Goal: Information Seeking & Learning: Learn about a topic

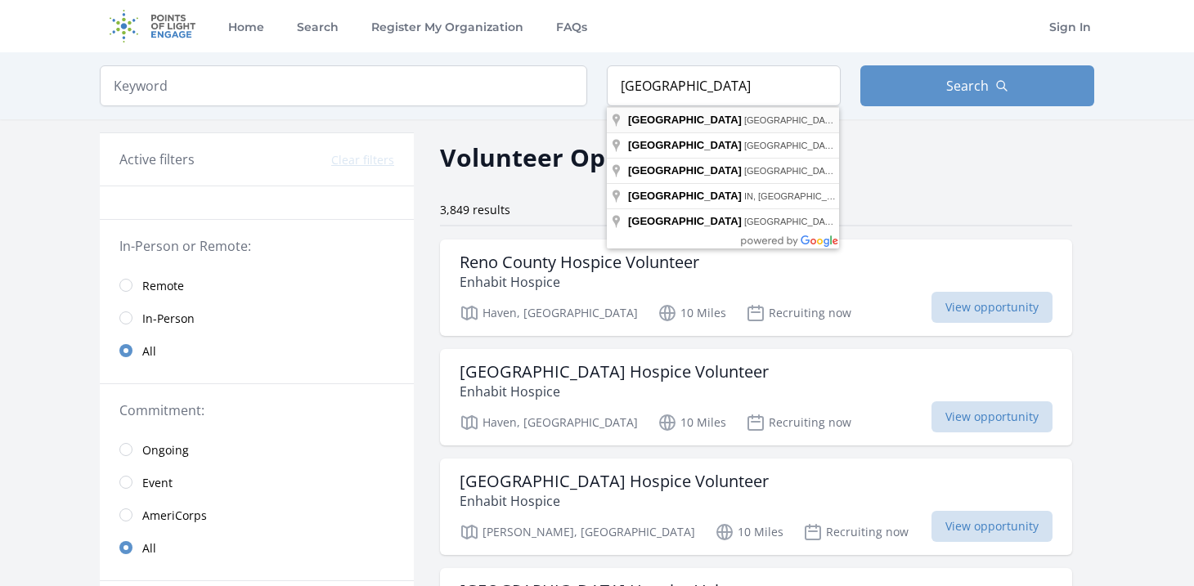
type input "[GEOGRAPHIC_DATA], [GEOGRAPHIC_DATA], [GEOGRAPHIC_DATA]"
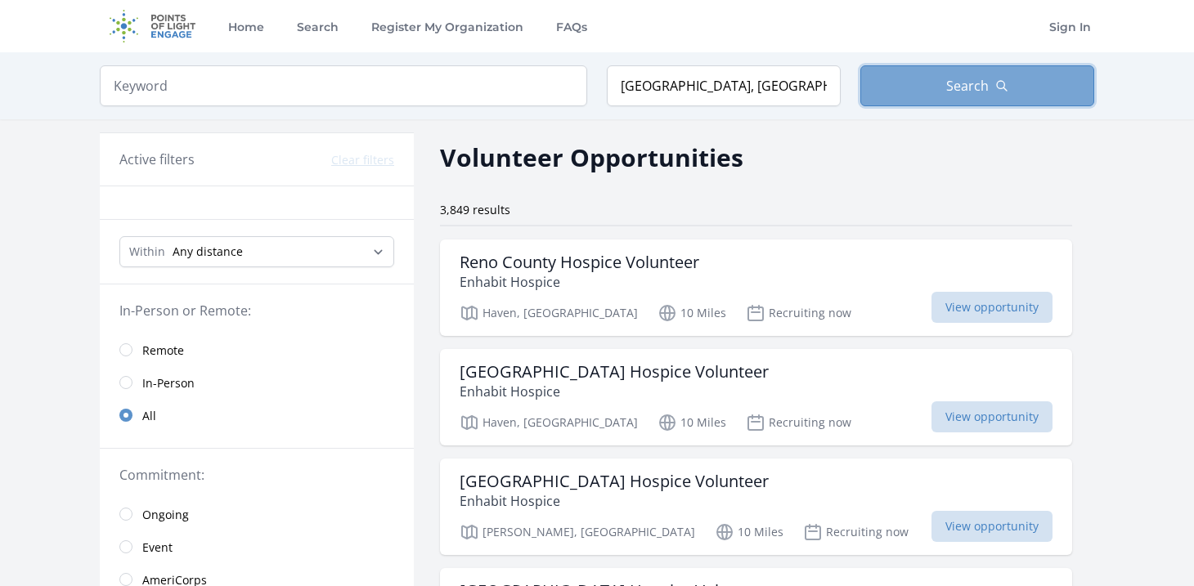
click at [924, 84] on button "Search" at bounding box center [977, 85] width 234 height 41
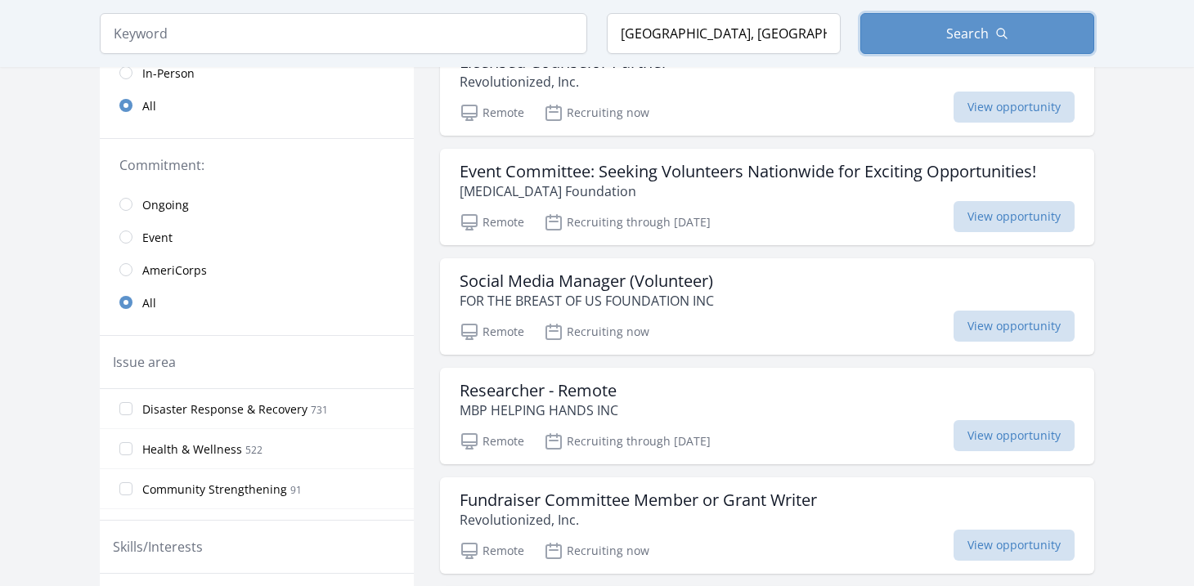
scroll to position [315, 0]
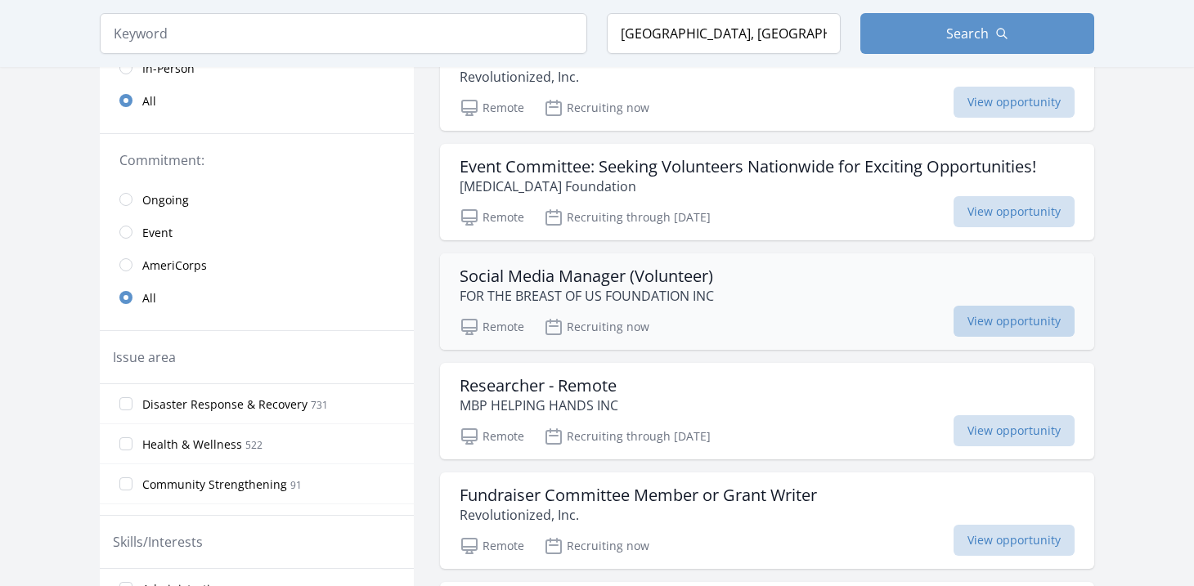
click at [999, 320] on span "View opportunity" at bounding box center [1014, 321] width 121 height 31
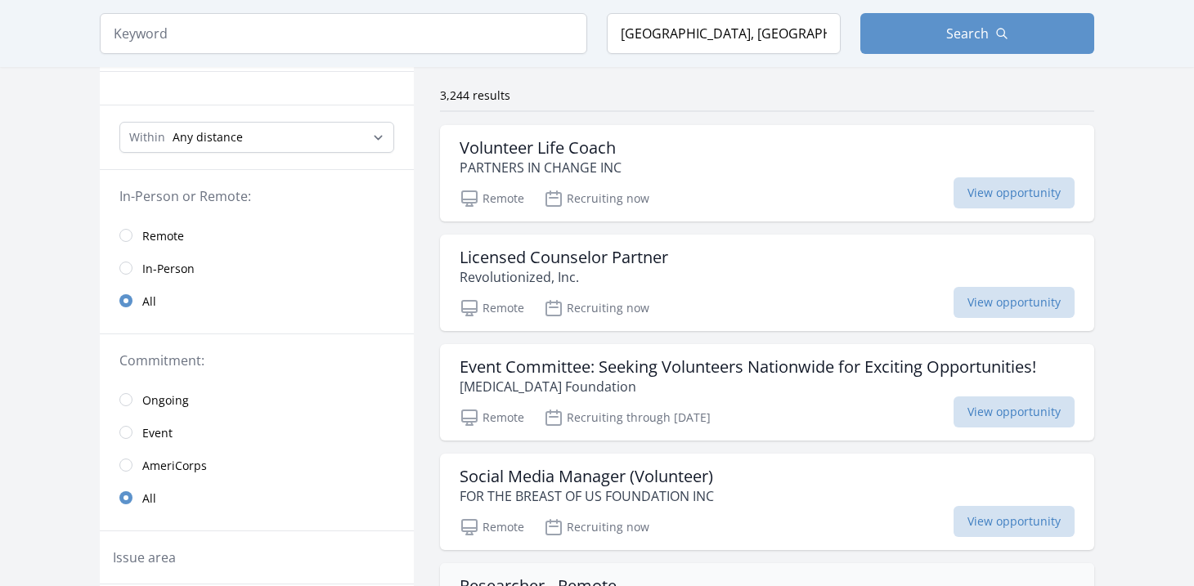
scroll to position [0, 0]
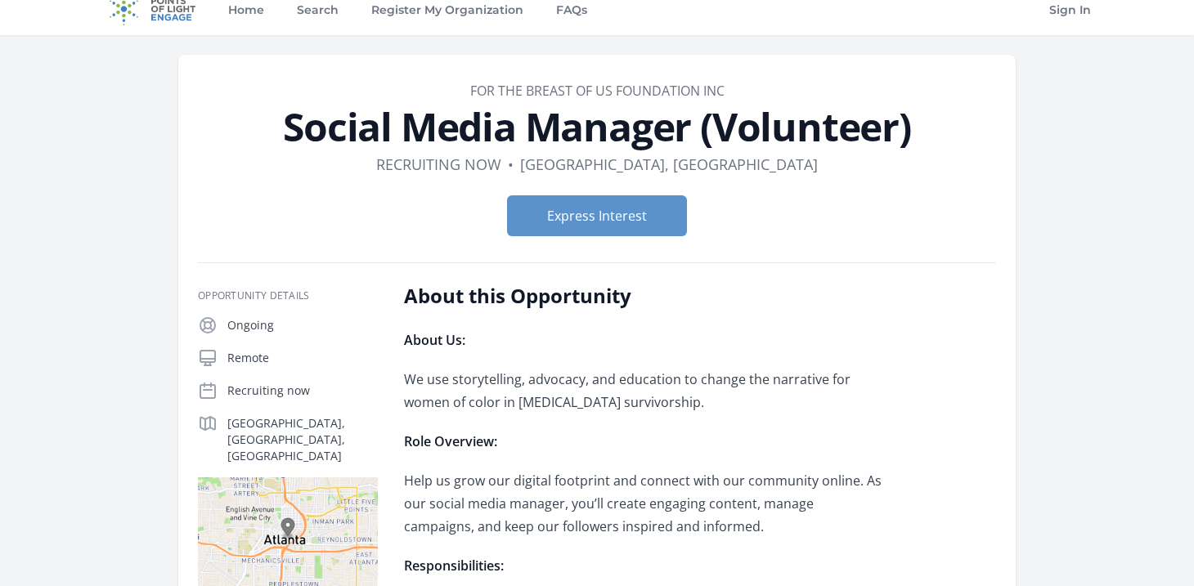
scroll to position [23, 0]
